Goal: Task Accomplishment & Management: Manage account settings

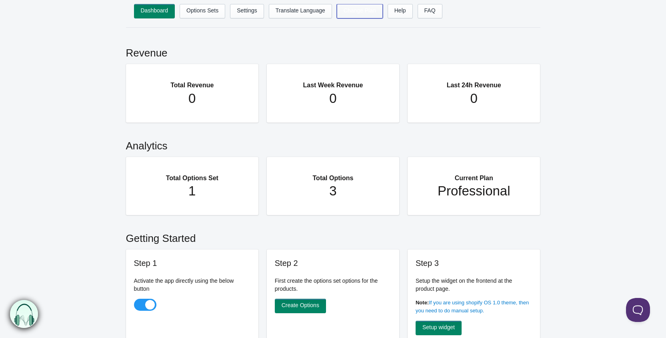
click at [356, 12] on link "Change Plan" at bounding box center [360, 11] width 46 height 14
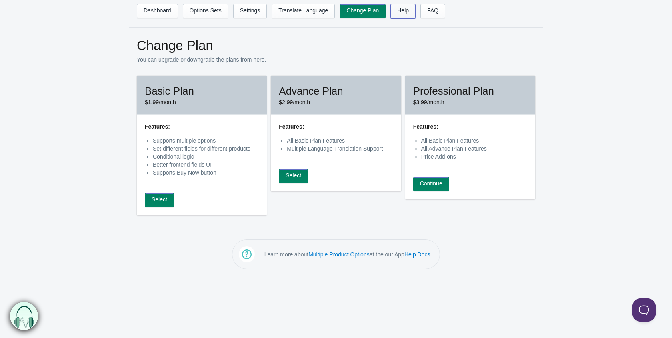
click at [399, 12] on link "Help" at bounding box center [403, 11] width 25 height 14
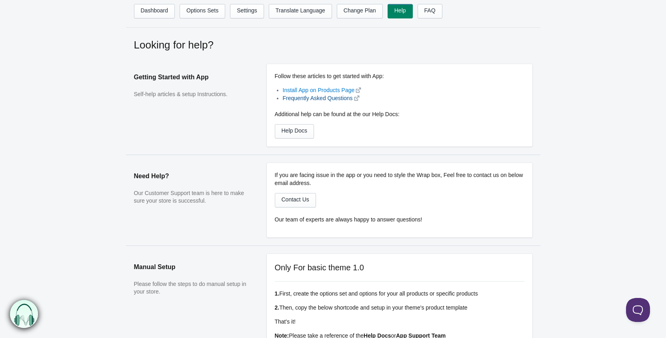
click at [308, 96] on link "Frequently Asked Questions" at bounding box center [318, 98] width 70 height 6
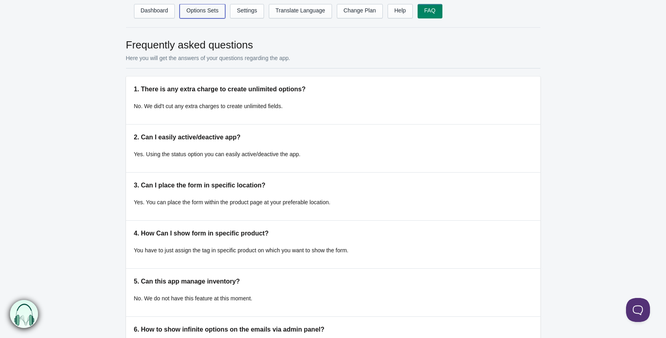
click at [216, 9] on link "Options Sets" at bounding box center [203, 11] width 46 height 14
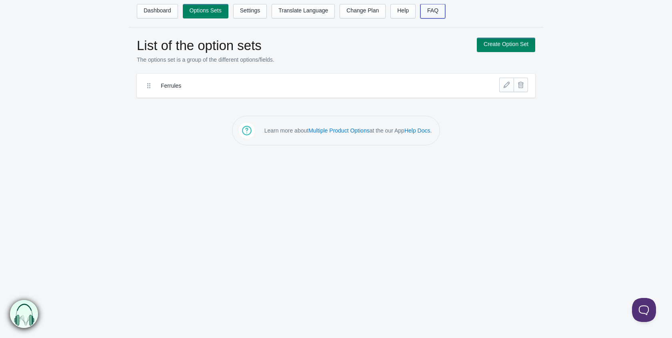
click at [422, 11] on link "FAQ" at bounding box center [433, 11] width 25 height 14
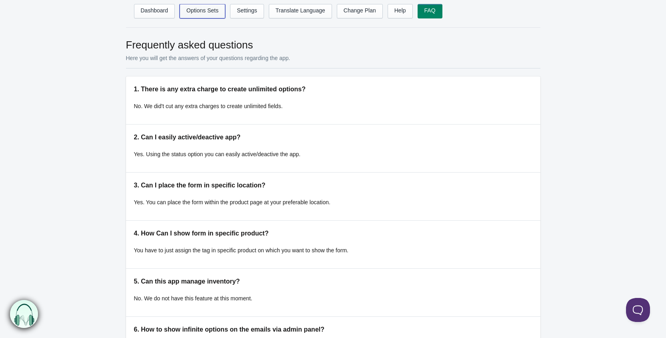
click at [202, 11] on link "Options Sets" at bounding box center [203, 11] width 46 height 14
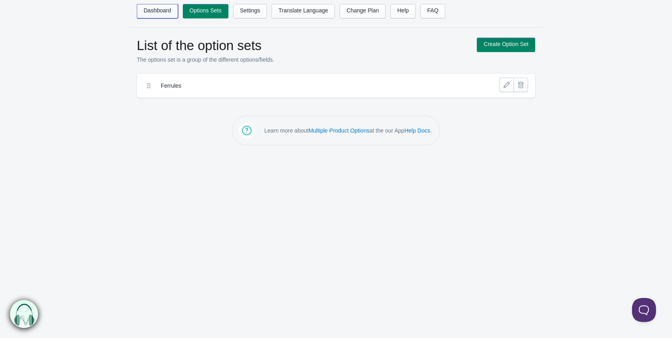
click at [158, 13] on link "Dashboard" at bounding box center [157, 11] width 41 height 14
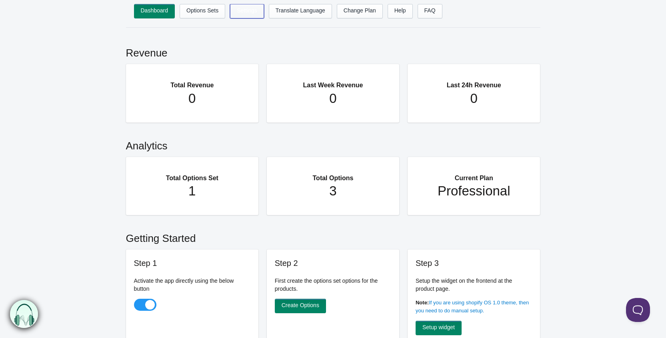
click at [251, 8] on link "Settings" at bounding box center [247, 11] width 34 height 14
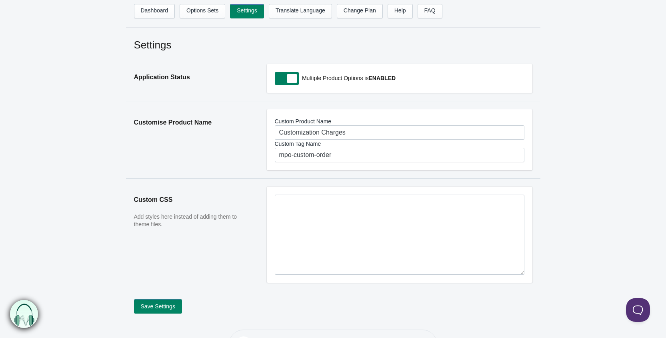
click at [282, 76] on span at bounding box center [287, 78] width 24 height 13
click at [276, 78] on input "checkbox" at bounding box center [275, 78] width 1 height 1
checkbox input "false"
click at [88, 114] on div "Settings Application Status Multiple Product Options is ENABLED Customise Produ…" at bounding box center [333, 176] width 666 height 276
